Goal: Complete application form

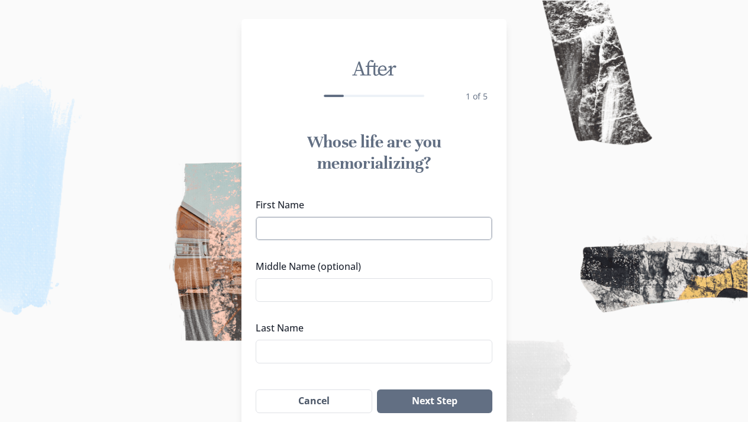
click at [425, 233] on input "First Name" at bounding box center [374, 229] width 237 height 24
type input "[PERSON_NAME]"
click at [365, 352] on input "Last Name" at bounding box center [374, 352] width 237 height 24
type input "[PERSON_NAME]"
click at [731, 128] on img at bounding box center [374, 211] width 748 height 422
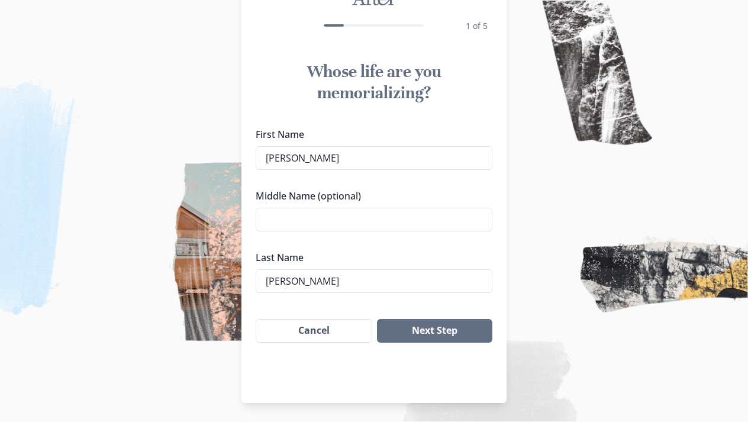
scroll to position [70, 0]
click at [439, 327] on button "Next Step" at bounding box center [434, 331] width 115 height 24
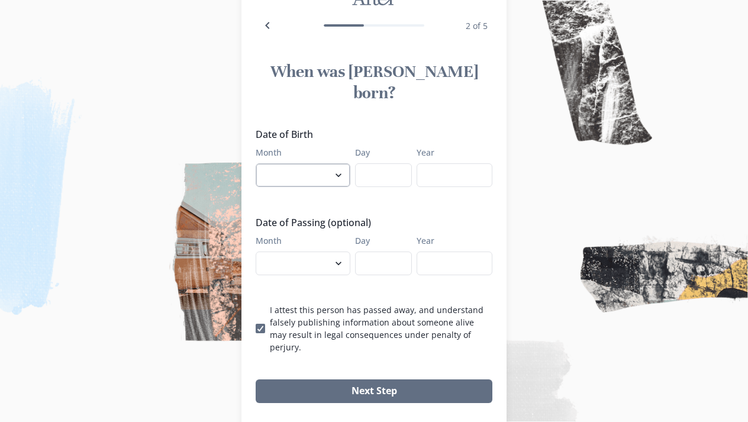
select select "2"
click at [380, 163] on input "Day" at bounding box center [383, 175] width 57 height 24
select select "11"
click at [373, 252] on input "Day" at bounding box center [383, 264] width 57 height 24
type input "20"
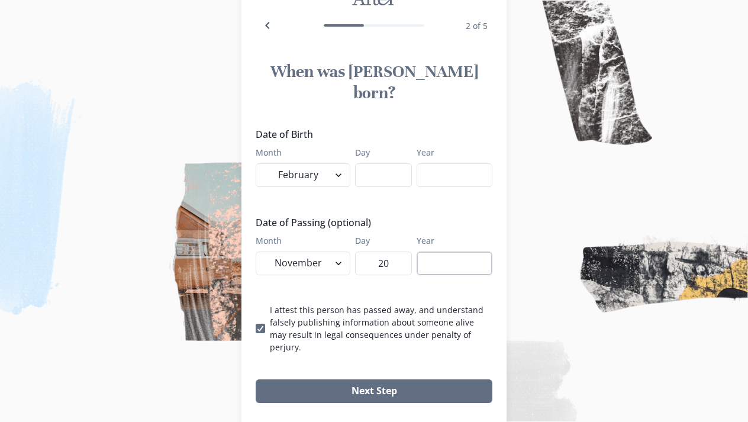
click at [433, 252] on input "Year" at bounding box center [455, 264] width 76 height 24
type input "2023"
click at [393, 163] on input "Day" at bounding box center [383, 175] width 57 height 24
type input "25"
click at [452, 163] on input "Year" at bounding box center [455, 175] width 76 height 24
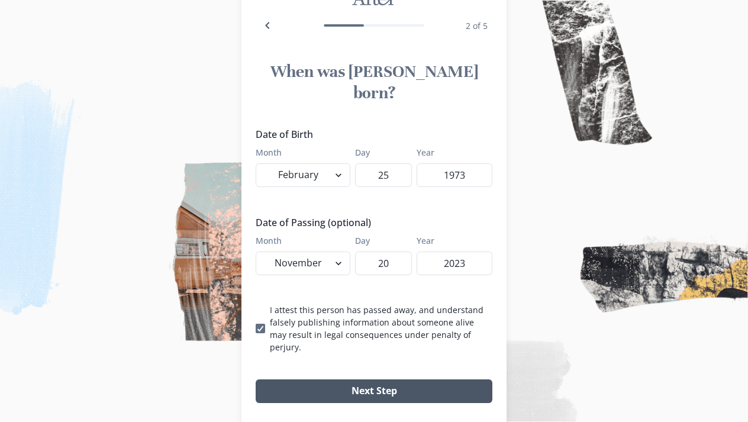
type input "1973"
click at [403, 380] on button "Next Step" at bounding box center [374, 392] width 237 height 24
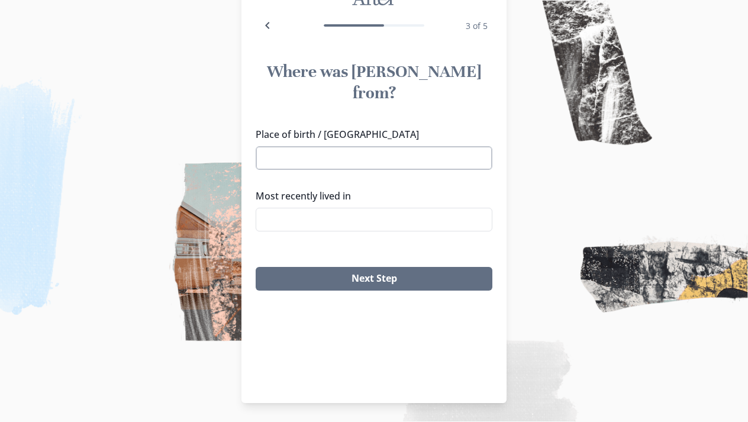
click at [393, 146] on input "Place of birth / [GEOGRAPHIC_DATA]" at bounding box center [374, 158] width 237 height 24
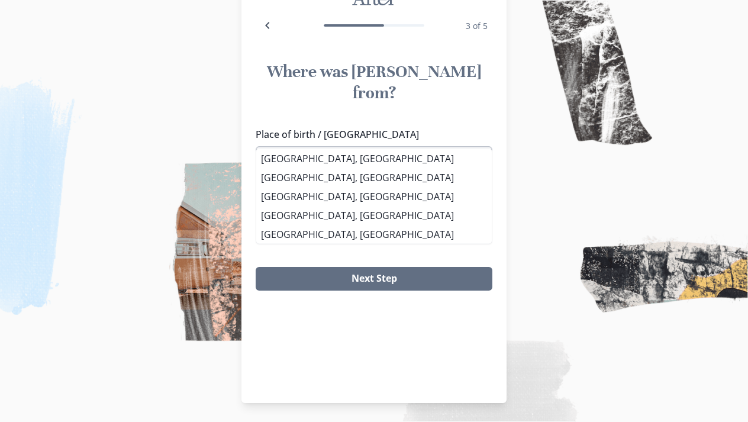
type input "Brookhaven"
drag, startPoint x: 339, startPoint y: 136, endPoint x: 330, endPoint y: 156, distance: 22.3
click at [330, 156] on div "Place of birth / [GEOGRAPHIC_DATA], [GEOGRAPHIC_DATA], [GEOGRAPHIC_DATA] [GEOGR…" at bounding box center [374, 184] width 237 height 114
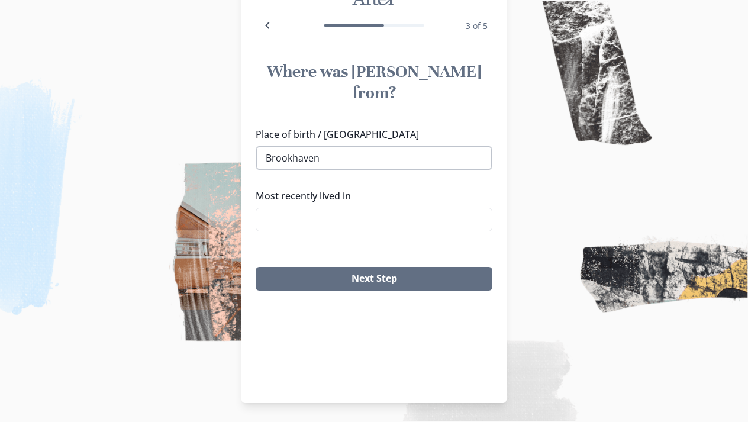
click at [322, 146] on input "Brookhaven" at bounding box center [374, 158] width 237 height 24
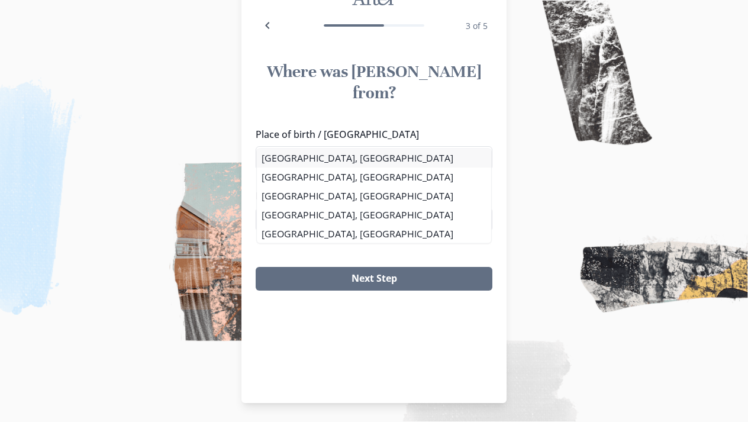
drag, startPoint x: 322, startPoint y: 134, endPoint x: 328, endPoint y: 156, distance: 23.4
click at [328, 156] on div "Place of birth / [GEOGRAPHIC_DATA], [GEOGRAPHIC_DATA], [GEOGRAPHIC_DATA] [GEOGR…" at bounding box center [374, 184] width 237 height 114
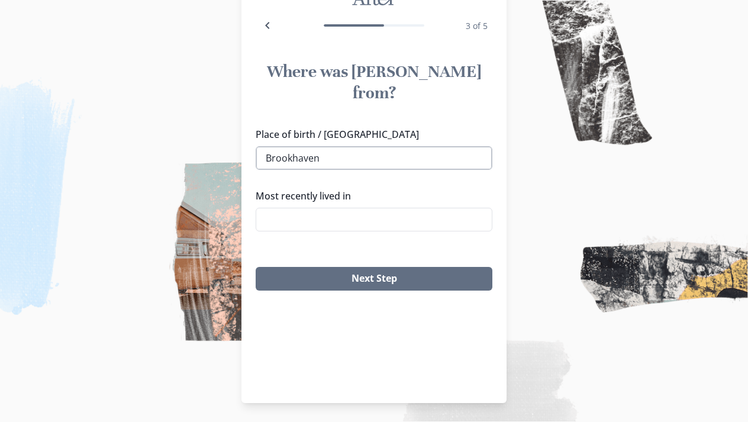
click at [327, 146] on input "Brookhaven" at bounding box center [374, 158] width 237 height 24
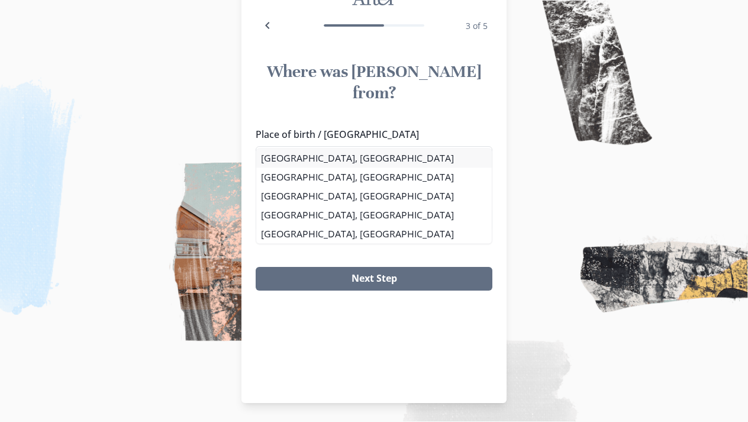
drag, startPoint x: 317, startPoint y: 155, endPoint x: 323, endPoint y: 158, distance: 6.4
click at [323, 158] on div "Place of birth / [GEOGRAPHIC_DATA], [GEOGRAPHIC_DATA], [GEOGRAPHIC_DATA] [GEOGR…" at bounding box center [374, 184] width 237 height 114
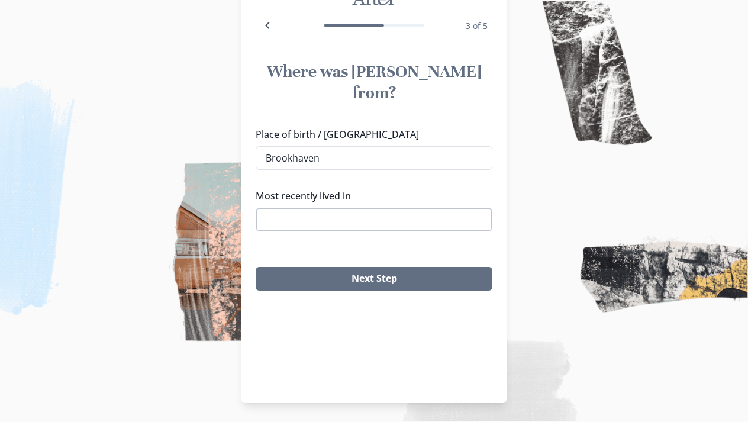
click at [319, 208] on input "Most recently lived in" at bounding box center [374, 220] width 237 height 24
type input "Brookhaven, Ms"
click at [314, 227] on div "Where was [PERSON_NAME] from? Place of birth / [GEOGRAPHIC_DATA] [GEOGRAPHIC_DA…" at bounding box center [374, 176] width 265 height 249
drag, startPoint x: 322, startPoint y: 139, endPoint x: 316, endPoint y: 143, distance: 7.1
click at [318, 146] on input "Brookhaven" at bounding box center [374, 158] width 237 height 24
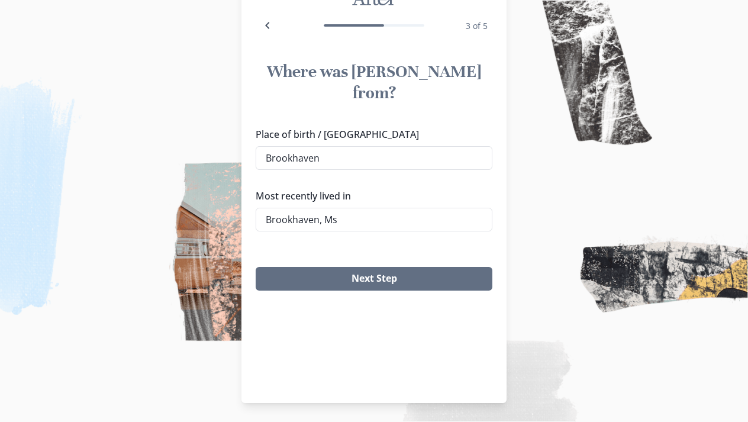
drag, startPoint x: 316, startPoint y: 143, endPoint x: 327, endPoint y: 156, distance: 17.2
click at [298, 155] on div "Place of birth / [GEOGRAPHIC_DATA], [GEOGRAPHIC_DATA], [GEOGRAPHIC_DATA] [GEOGR…" at bounding box center [374, 184] width 237 height 114
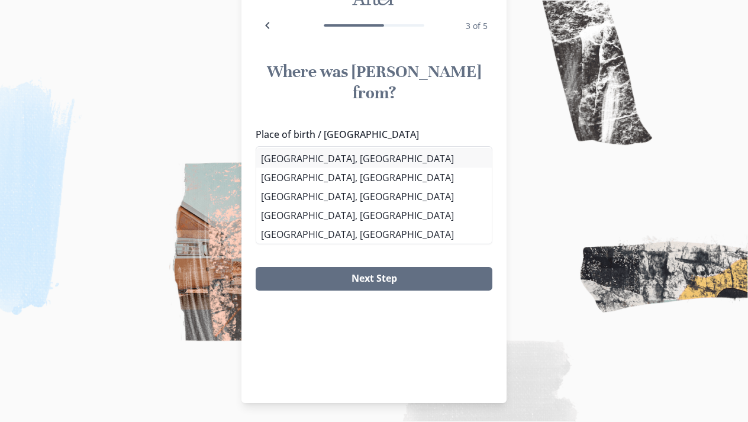
click at [313, 157] on li "[GEOGRAPHIC_DATA], [GEOGRAPHIC_DATA]" at bounding box center [374, 158] width 236 height 19
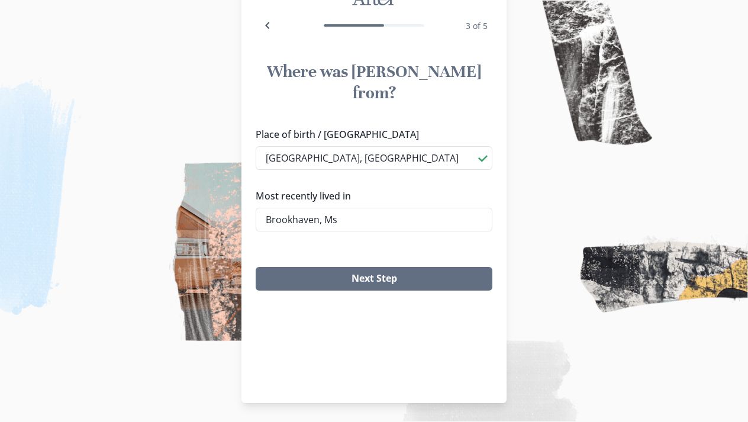
click at [371, 194] on li "[GEOGRAPHIC_DATA], [GEOGRAPHIC_DATA]" at bounding box center [374, 194] width 224 height 18
click at [356, 146] on input "[GEOGRAPHIC_DATA], [GEOGRAPHIC_DATA]" at bounding box center [374, 158] width 237 height 24
type input "Brookhaven, Ms"
click at [333, 158] on div "Place of birth / [GEOGRAPHIC_DATA], Ms [GEOGRAPHIC_DATA], [GEOGRAPHIC_DATA] Mos…" at bounding box center [374, 184] width 237 height 114
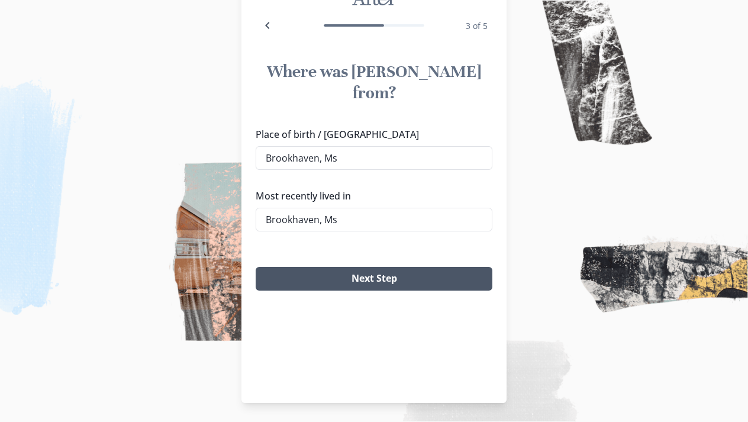
click at [362, 267] on button "Next Step" at bounding box center [374, 279] width 237 height 24
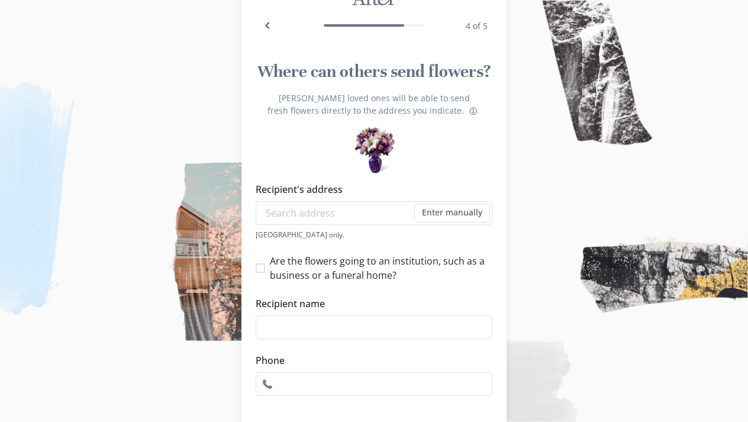
click at [747, 169] on img at bounding box center [374, 211] width 748 height 422
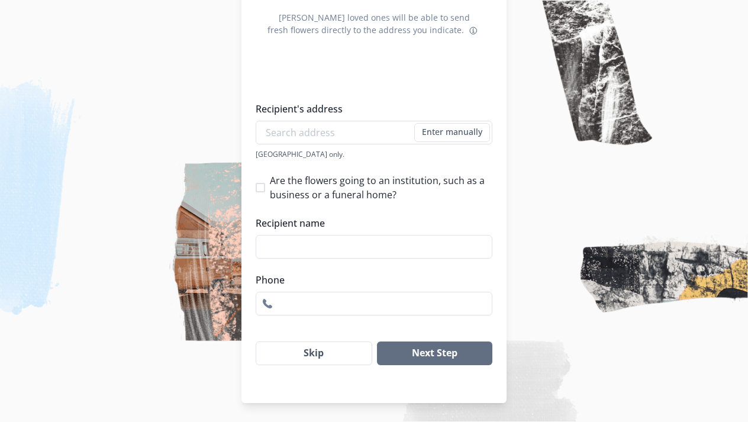
scroll to position [151, 0]
click at [322, 355] on button "Skip" at bounding box center [314, 354] width 117 height 24
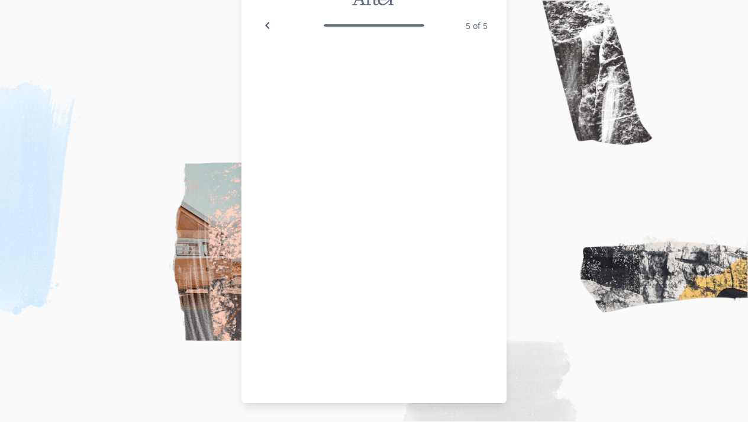
scroll to position [70, 0]
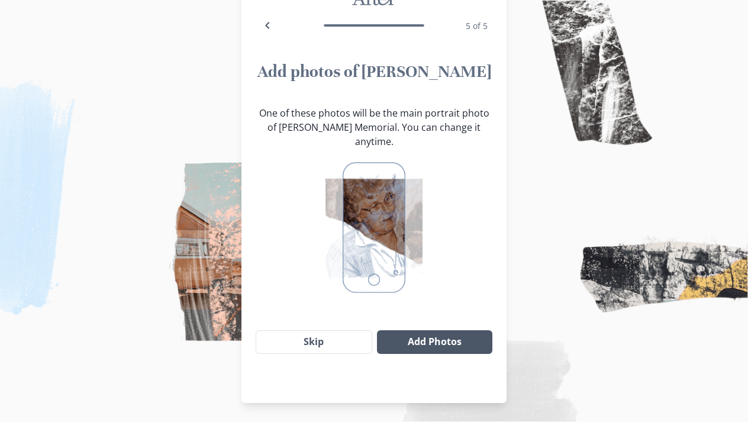
click at [428, 330] on button "Add Photos" at bounding box center [434, 342] width 115 height 24
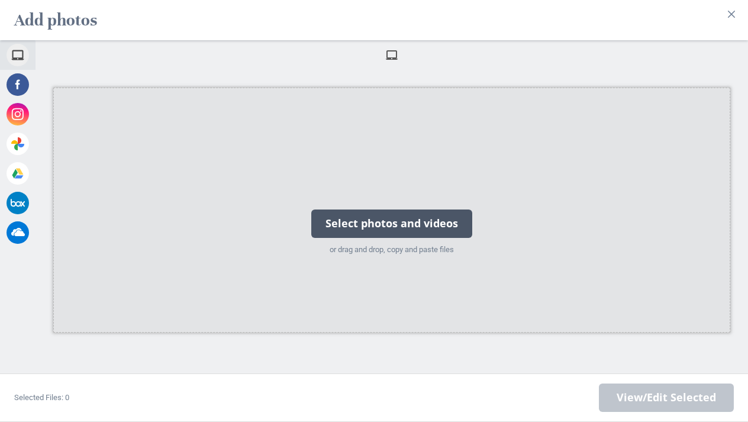
click at [401, 217] on div "Select photos and videos" at bounding box center [391, 224] width 161 height 28
click at [384, 224] on div "Select photos and videos" at bounding box center [391, 224] width 161 height 28
